Goal: Task Accomplishment & Management: Manage account settings

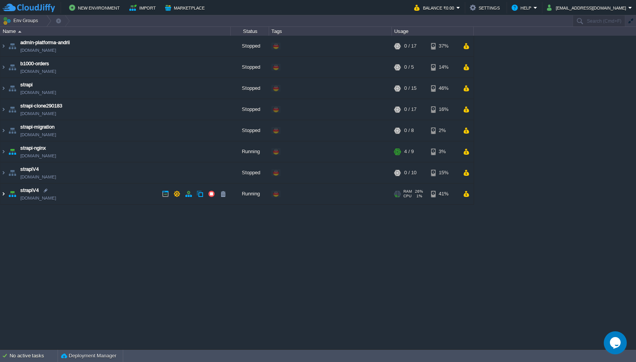
click at [3, 195] on img at bounding box center [3, 193] width 6 height 21
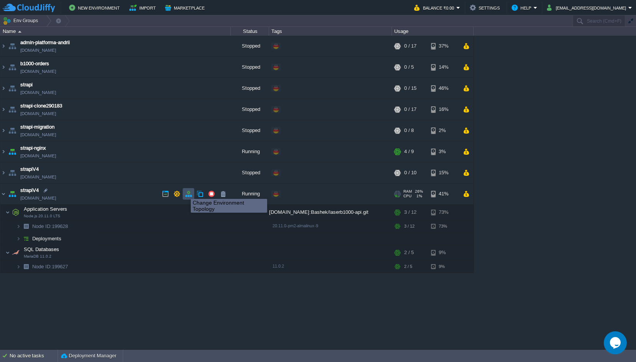
click at [189, 192] on button "button" at bounding box center [188, 193] width 7 height 7
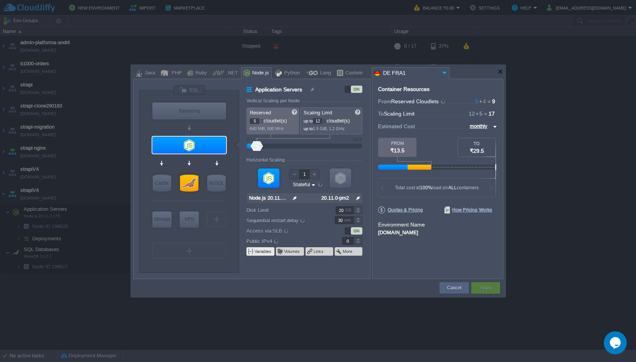
click at [264, 251] on button "Variables" at bounding box center [264, 251] width 18 height 6
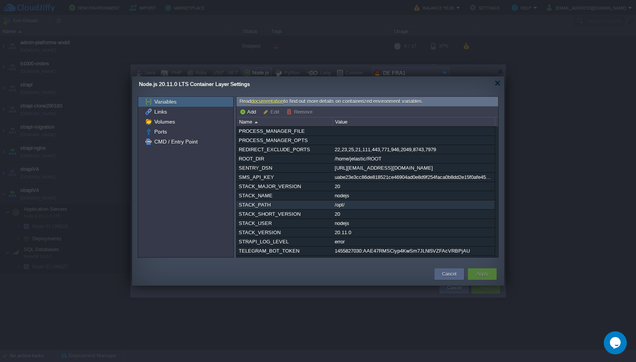
scroll to position [302, 0]
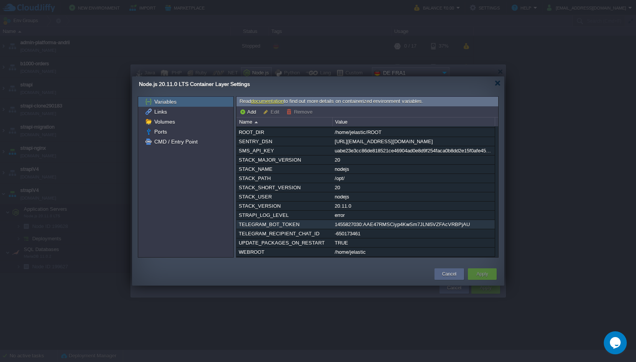
click at [365, 222] on div "1455827030:AAE47RMSCiyp4KwSm7JLNl5VZFAcVRBPjAU" at bounding box center [414, 224] width 162 height 9
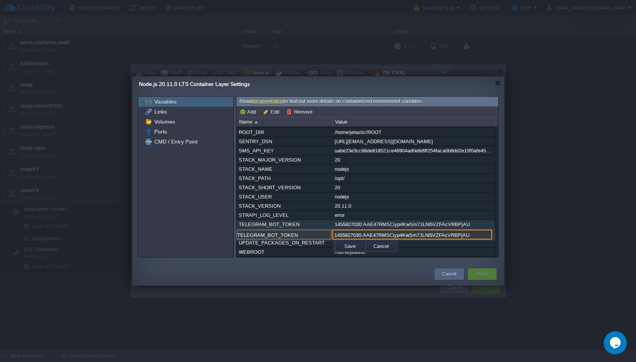
click at [365, 230] on input "1455827030:AAE47RMSCiyp4KwSm7JLNl5VZFAcVRBPjAU" at bounding box center [412, 235] width 160 height 10
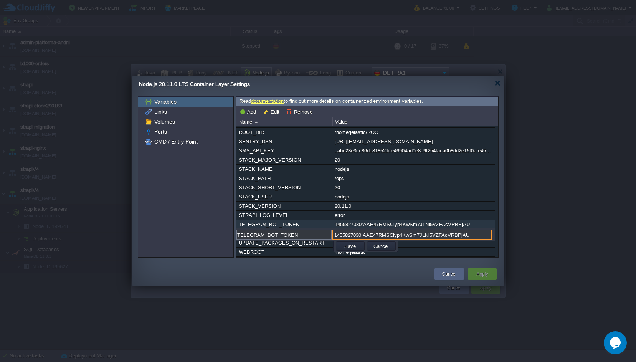
click at [365, 230] on input "1455827030:AAE47RMSCiyp4KwSm7JLNl5VZFAcVRBPjAU" at bounding box center [412, 235] width 160 height 10
click at [388, 243] on button "Cancel" at bounding box center [381, 246] width 20 height 7
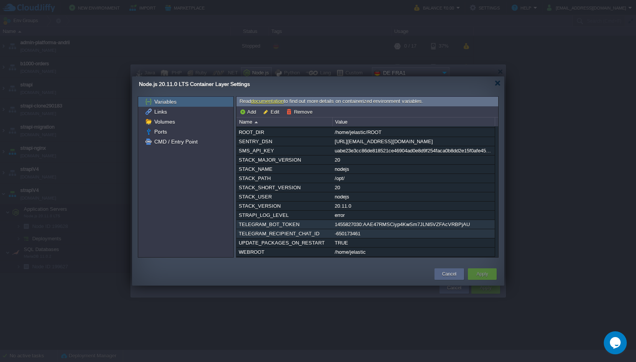
click at [347, 235] on div "-650173461" at bounding box center [414, 233] width 162 height 9
type input "TELEGRAM_RECIPIENT_CHAT_ID"
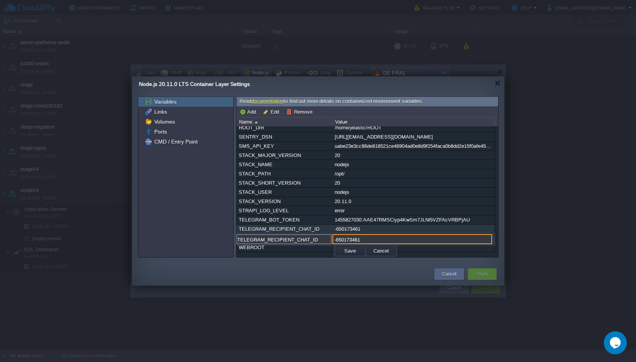
paste input "1002706409189"
type input "-1002706409189"
click at [354, 248] on button "Save" at bounding box center [350, 250] width 16 height 7
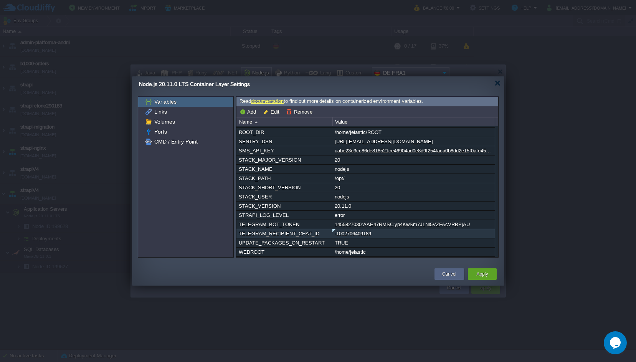
click at [359, 277] on td at bounding box center [284, 274] width 297 height 14
click at [482, 269] on div "Apply" at bounding box center [482, 274] width 17 height 12
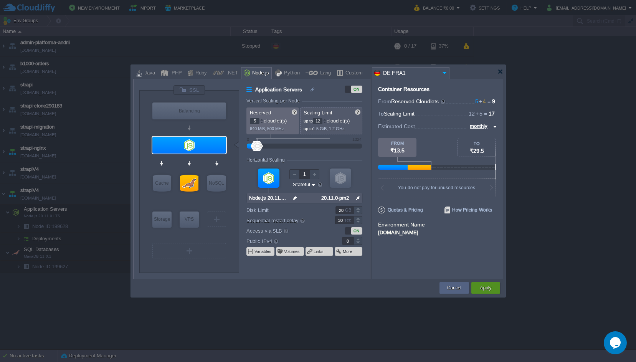
click at [485, 285] on button "Apply" at bounding box center [486, 288] width 12 height 8
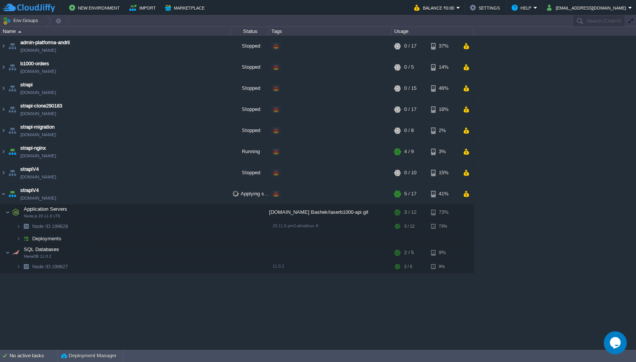
click at [270, 312] on div "admin-platforma-andrii [DOMAIN_NAME] Stopped + Add to Env Group RAM 0% CPU 0% 0…" at bounding box center [318, 192] width 636 height 313
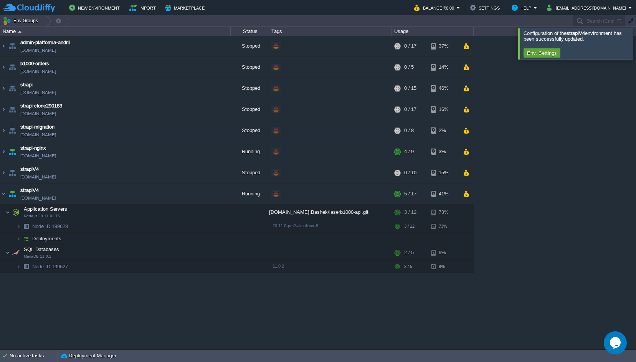
click at [636, 44] on div at bounding box center [645, 43] width 0 height 31
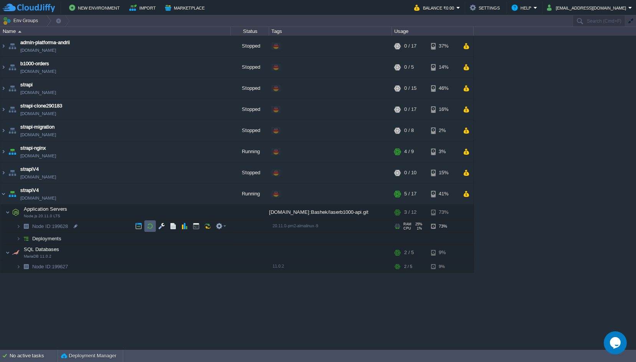
click at [149, 226] on button "button" at bounding box center [150, 226] width 7 height 7
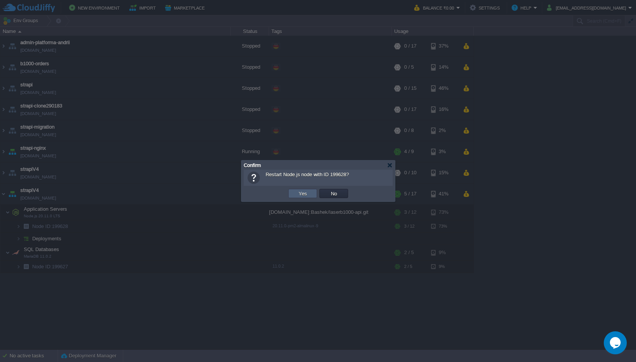
click at [299, 193] on button "Yes" at bounding box center [302, 193] width 13 height 7
